Goal: Transaction & Acquisition: Purchase product/service

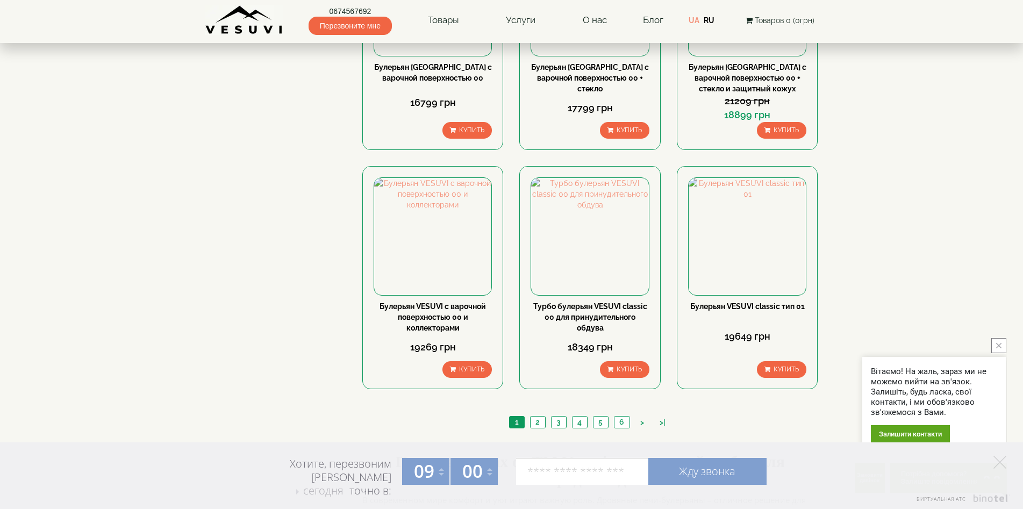
scroll to position [1183, 0]
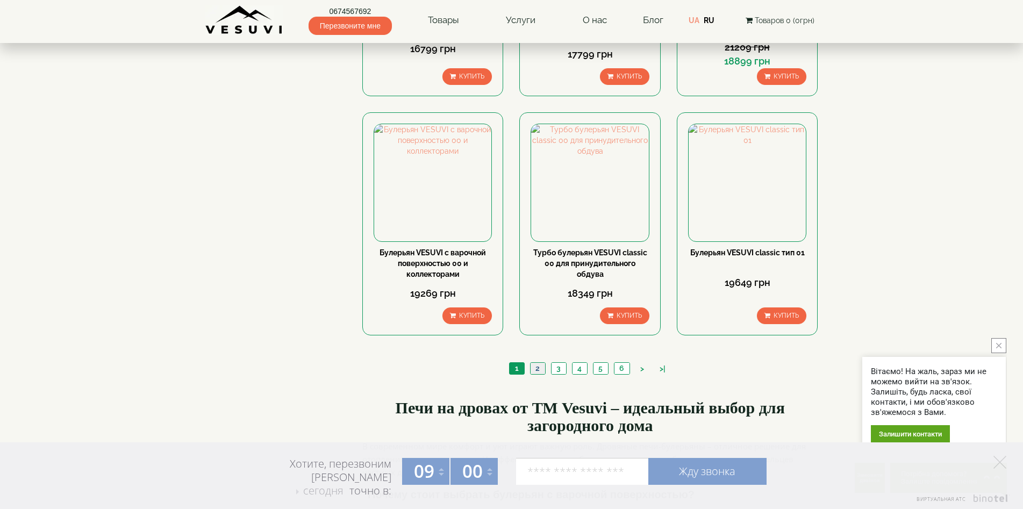
click at [534, 363] on link "2" at bounding box center [537, 368] width 15 height 11
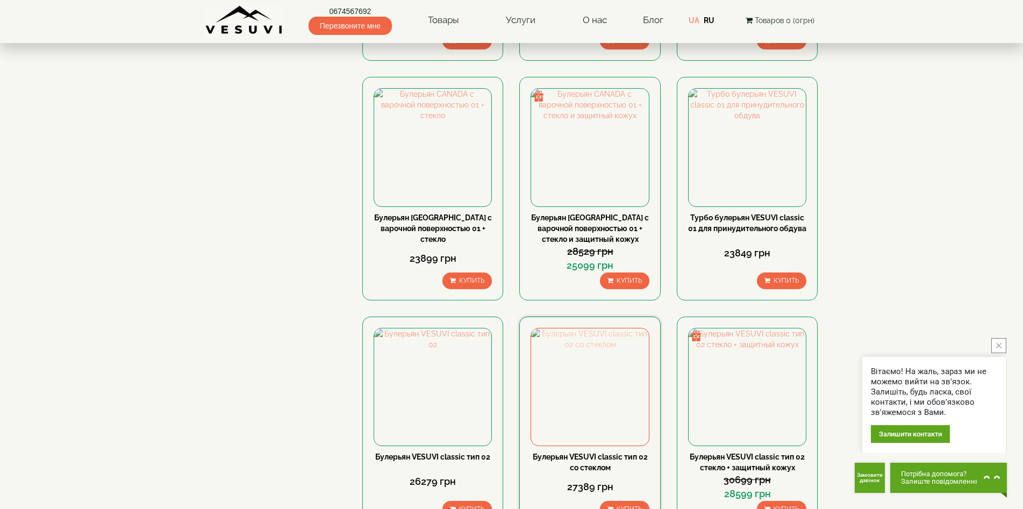
scroll to position [1022, 0]
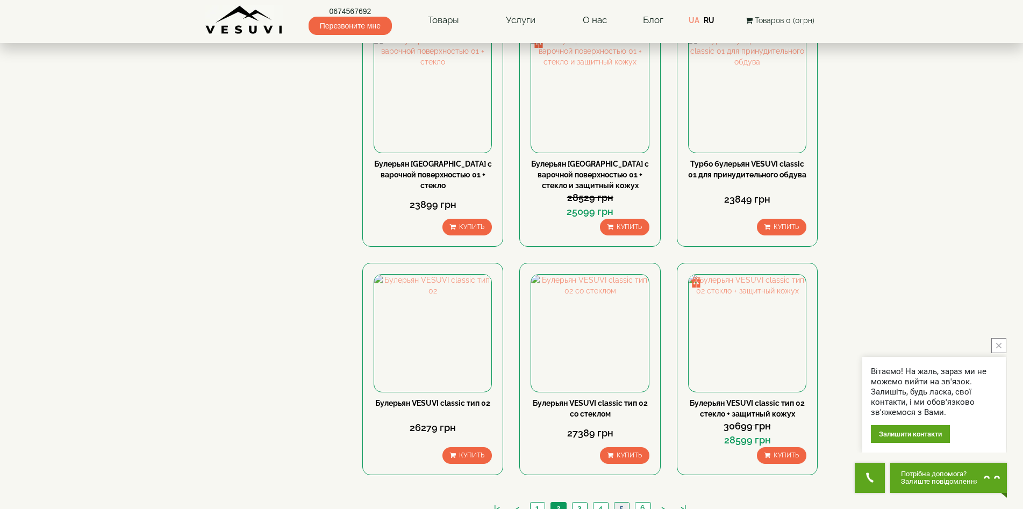
click at [618, 503] on link "5" at bounding box center [621, 508] width 15 height 11
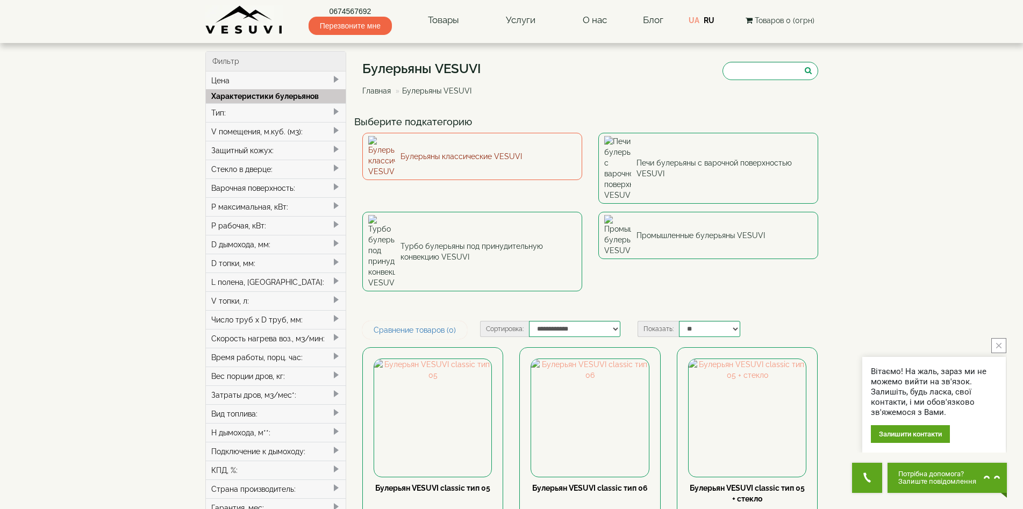
click at [508, 161] on link "Булерьяны классические VESUVI" at bounding box center [472, 156] width 220 height 47
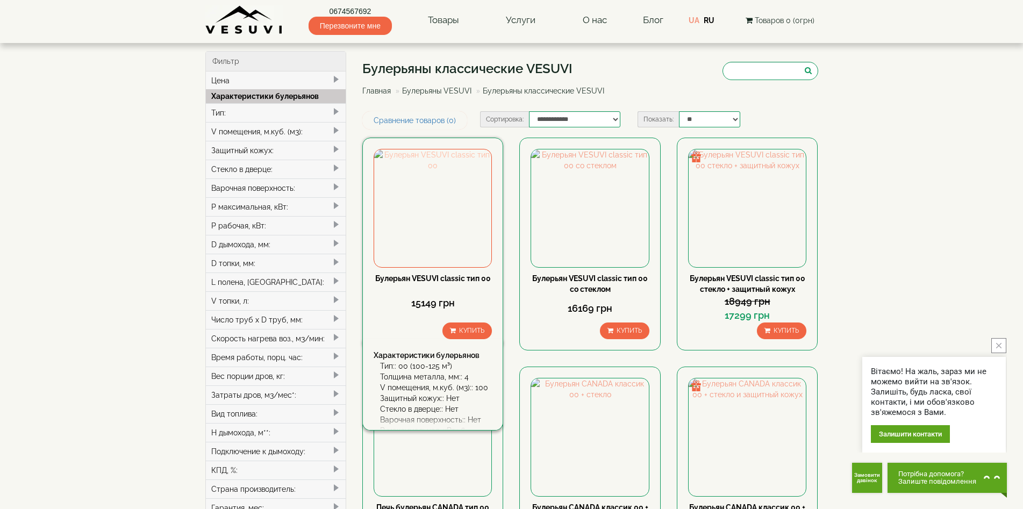
click at [458, 264] on img at bounding box center [432, 207] width 117 height 117
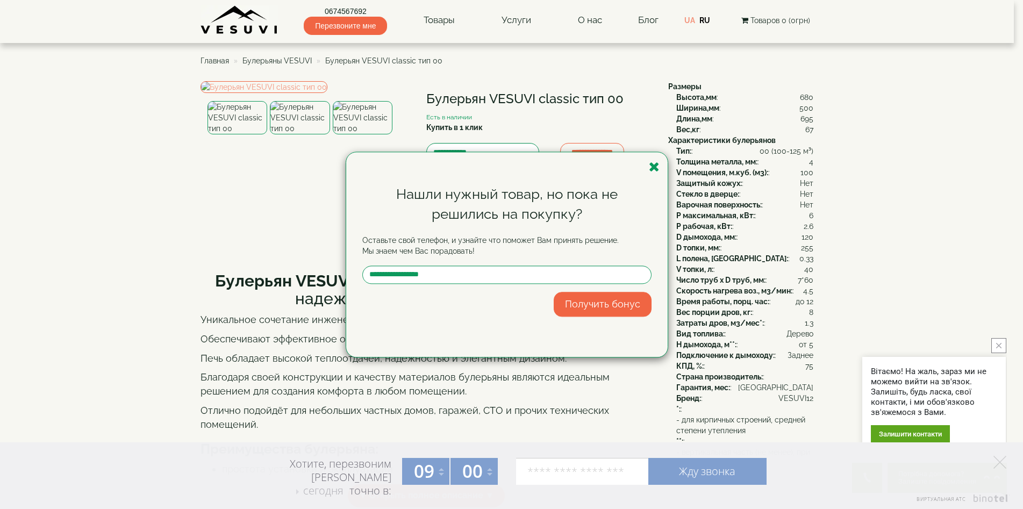
click at [177, 227] on div "Нашли нужный товар, но пока не решились на покупку? Оставьте свой телефон, и уз…" at bounding box center [511, 254] width 1023 height 509
click at [653, 163] on icon "button" at bounding box center [654, 166] width 11 height 13
